Goal: Information Seeking & Learning: Learn about a topic

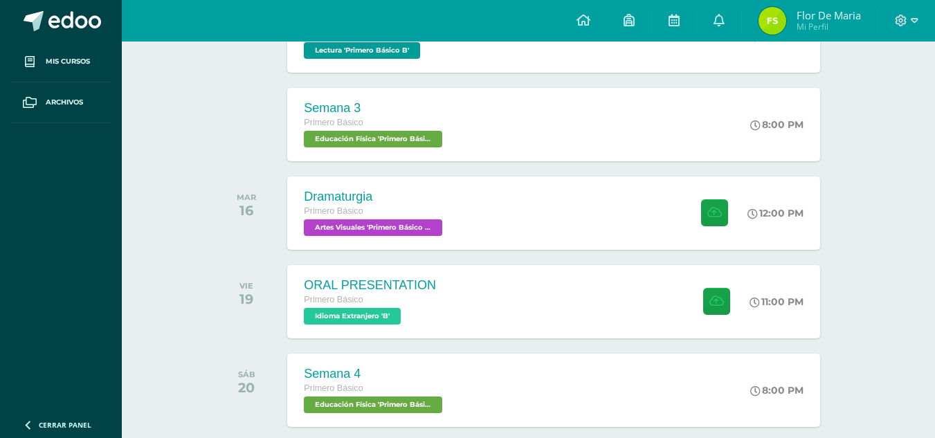
scroll to position [721, 0]
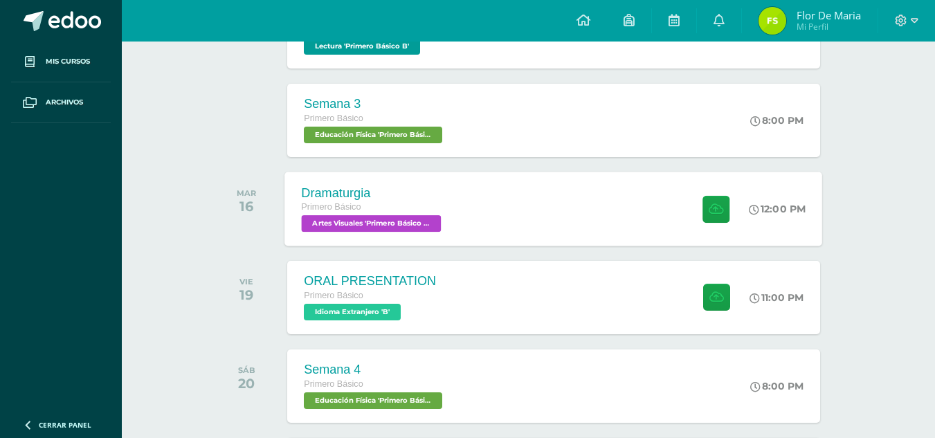
click at [336, 203] on span "Primero Básico" at bounding box center [332, 207] width 60 height 10
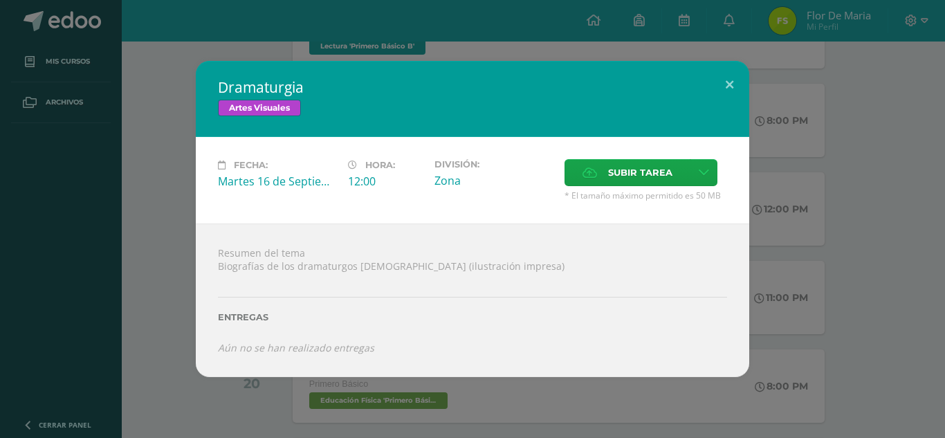
click at [890, 229] on div "Dramaturgia Artes Visuales Fecha: [DATE] Hora: 12:00 División: Zona" at bounding box center [473, 218] width 934 height 315
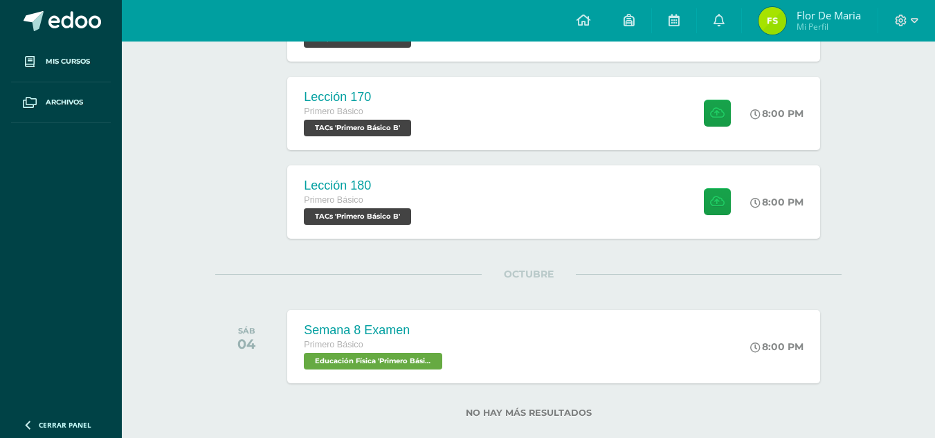
scroll to position [1959, 0]
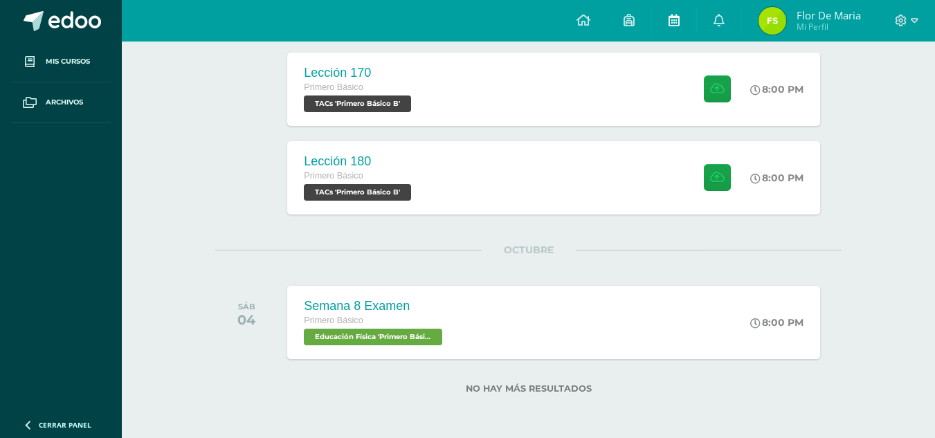
click at [672, 8] on link at bounding box center [674, 21] width 44 height 42
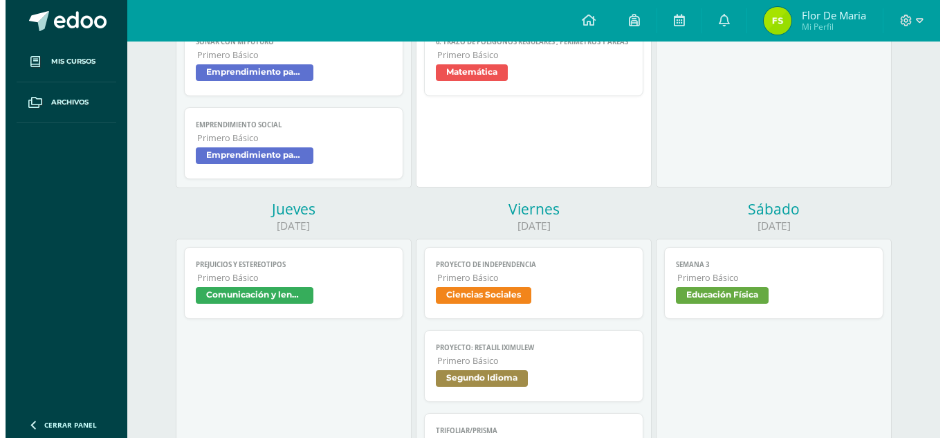
scroll to position [383, 0]
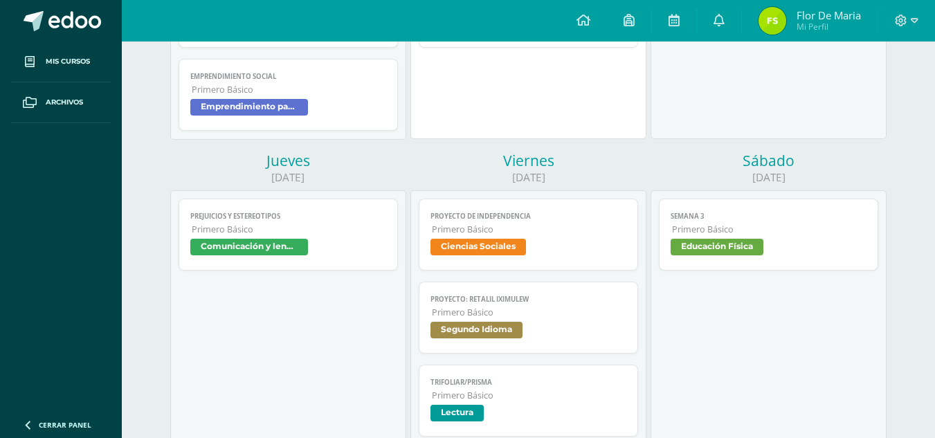
drag, startPoint x: 944, startPoint y: 169, endPoint x: 944, endPoint y: 197, distance: 28.4
click at [934, 197] on html "Mis cursos Archivos Cerrar panel Comunicación y lenguaje Primero Básico "B" Edu…" at bounding box center [467, 213] width 935 height 1192
click at [367, 232] on span "Primero Básico" at bounding box center [289, 229] width 194 height 12
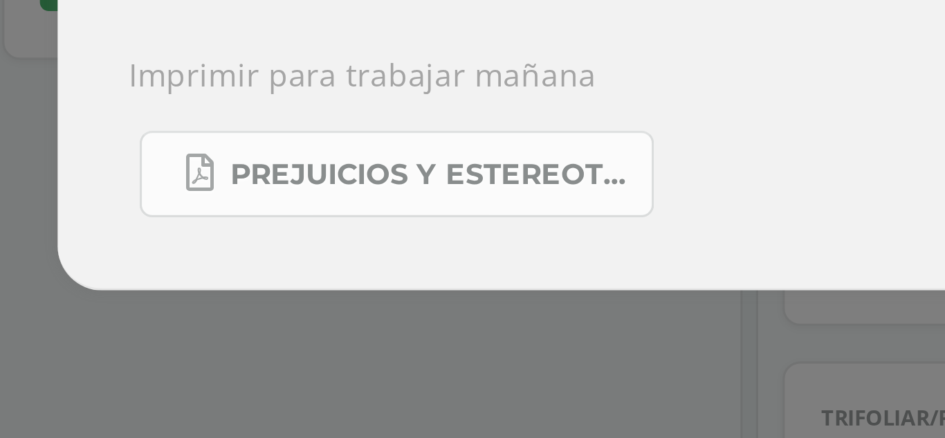
click at [284, 313] on link "Prejuicios y estereotipos 1ro. Bás..pdf" at bounding box center [301, 306] width 161 height 27
